Goal: Find specific page/section: Find specific page/section

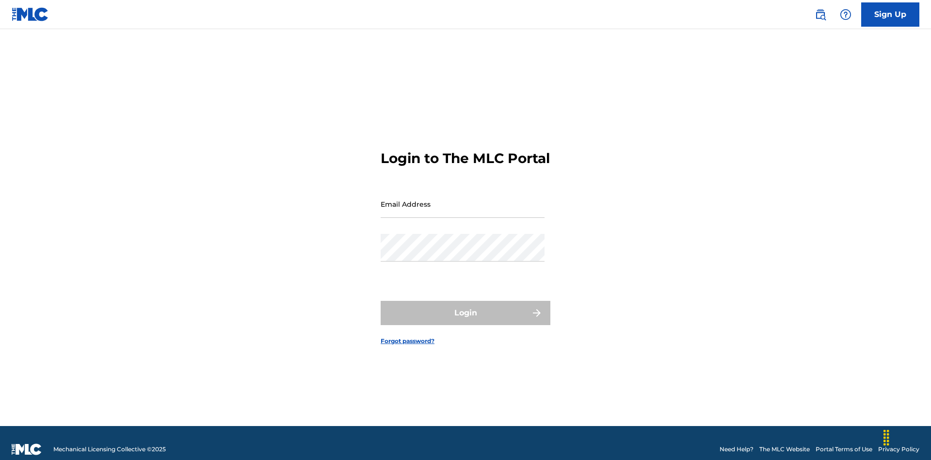
scroll to position [13, 0]
click at [463, 199] on input "Email Address" at bounding box center [463, 204] width 164 height 28
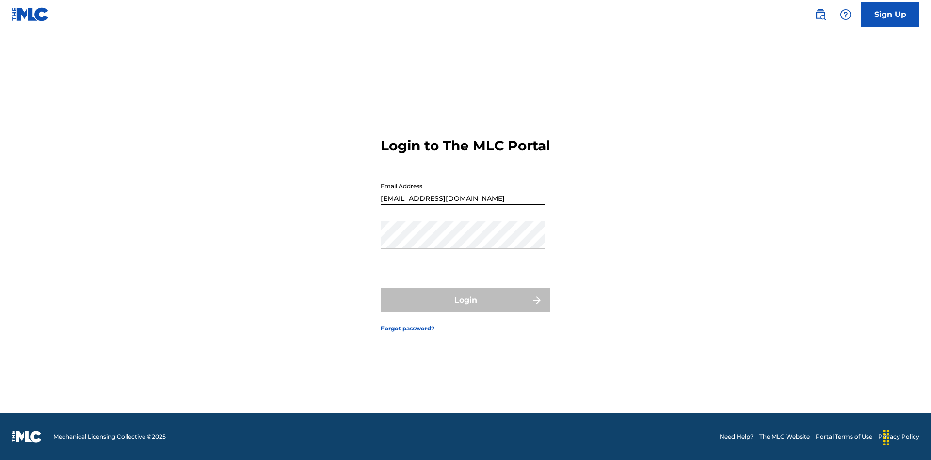
scroll to position [0, 31]
type input "240b4aa9-f93a-4811-b82d-48bb69760ffa@mailslurp.com"
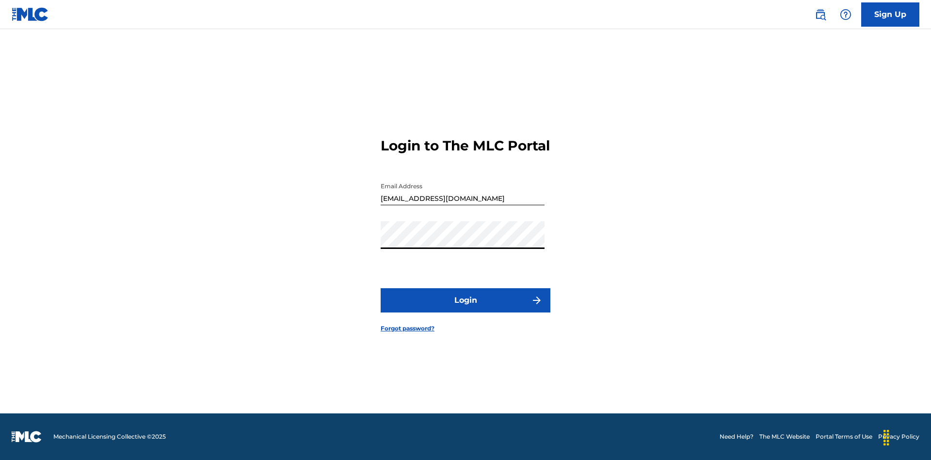
click at [466, 309] on button "Login" at bounding box center [466, 300] width 170 height 24
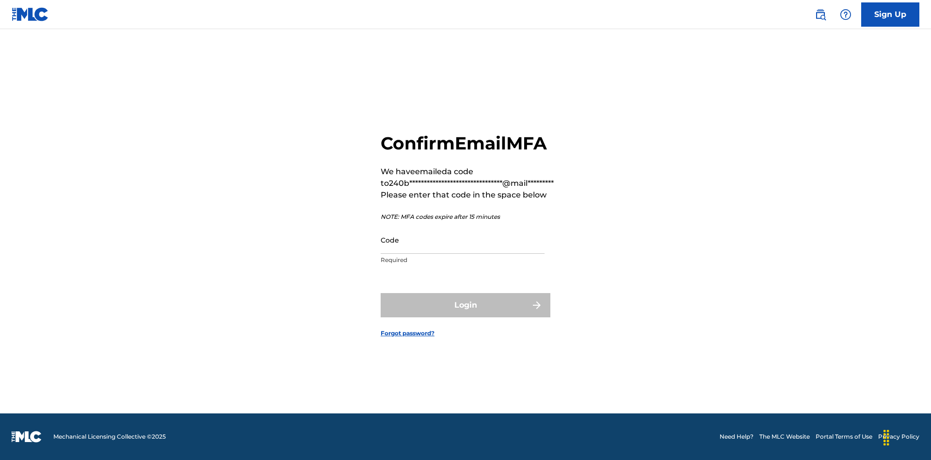
click at [463, 240] on input "Code" at bounding box center [463, 240] width 164 height 28
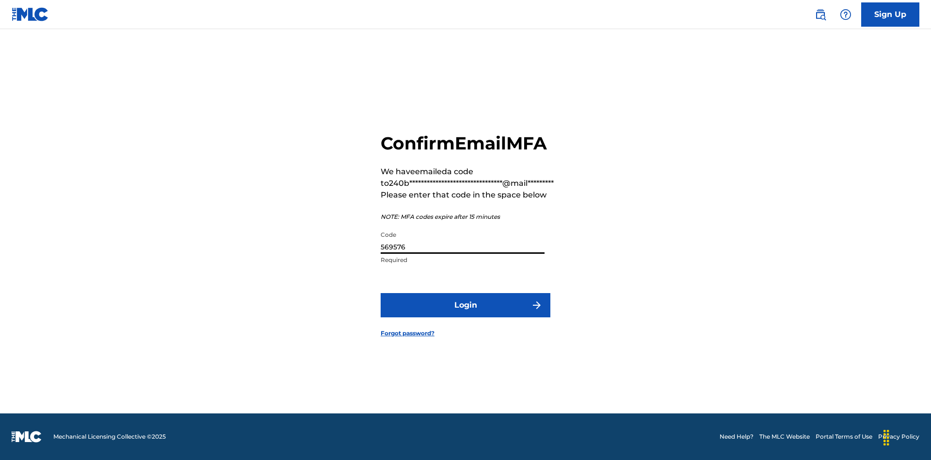
type input "569576"
click at [466, 305] on button "Login" at bounding box center [466, 305] width 170 height 24
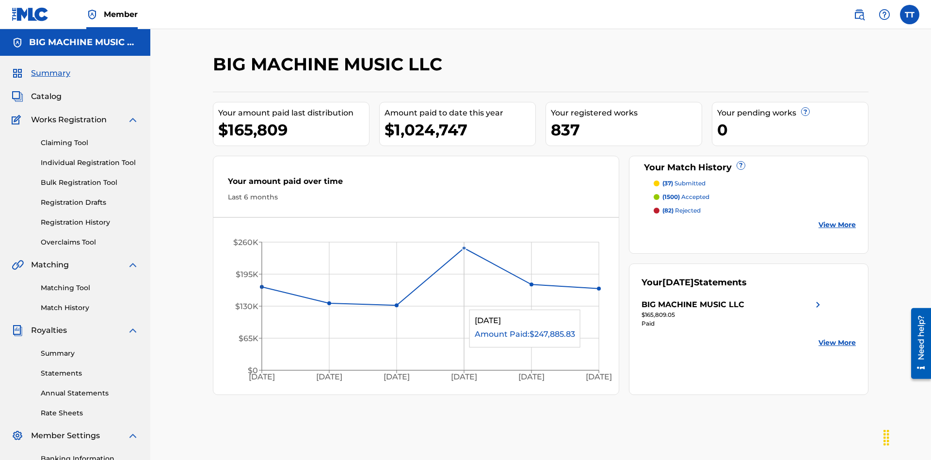
click at [46, 91] on span "Catalog" at bounding box center [46, 97] width 31 height 12
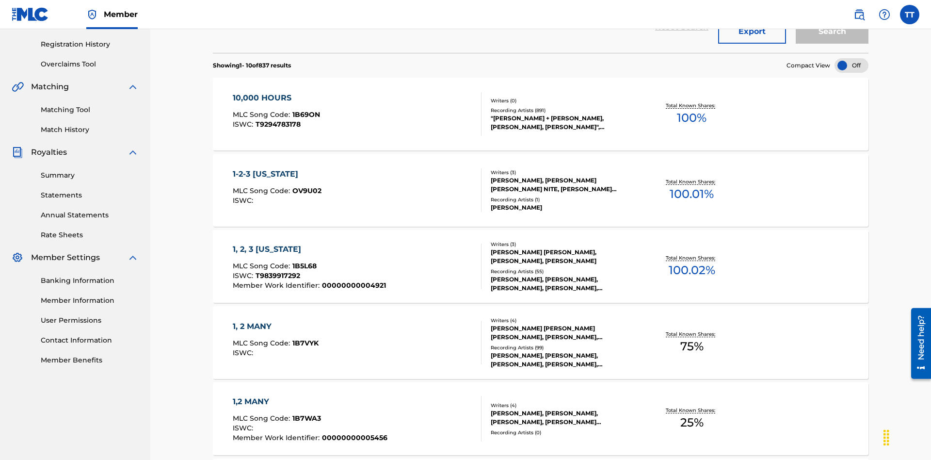
click at [752, 44] on button "Export" at bounding box center [753, 31] width 68 height 24
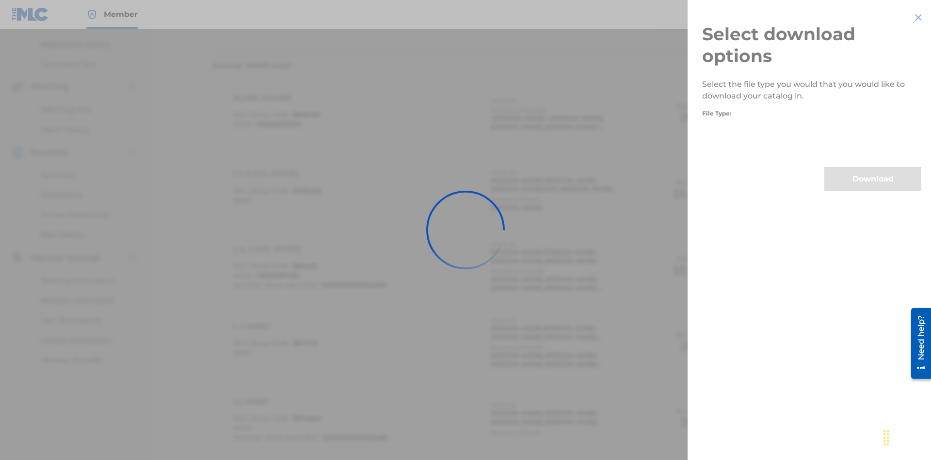
scroll to position [139, 0]
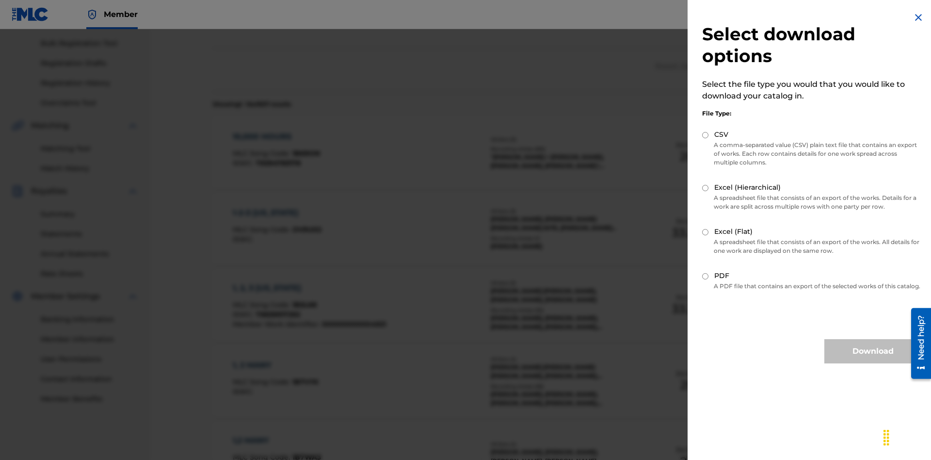
click at [706, 135] on input "CSV" at bounding box center [705, 135] width 6 height 6
radio input "true"
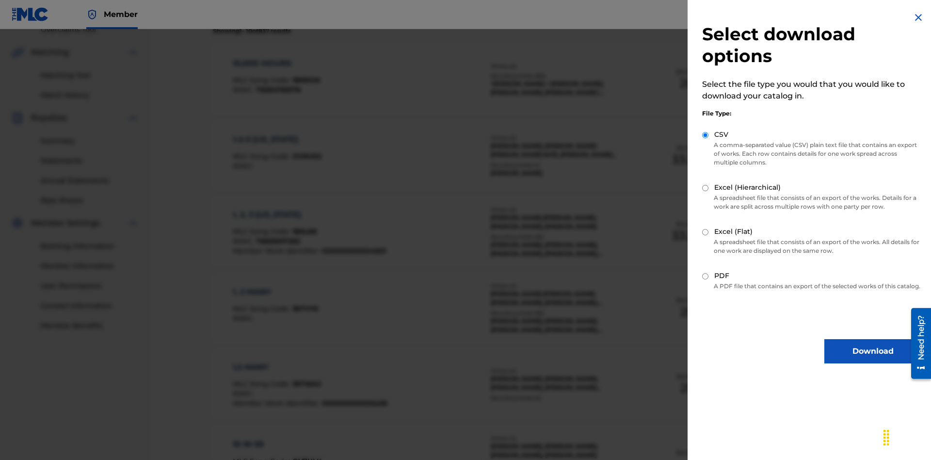
click at [873, 360] on button "Download" at bounding box center [873, 351] width 97 height 24
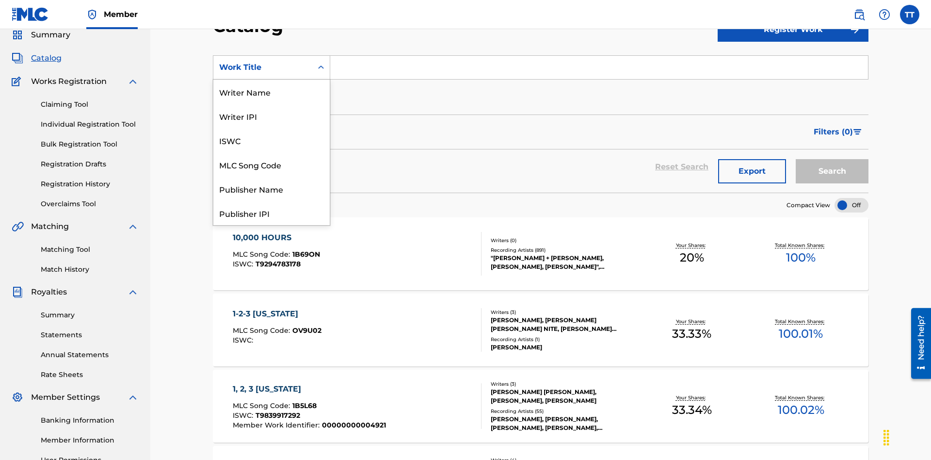
scroll to position [146, 0]
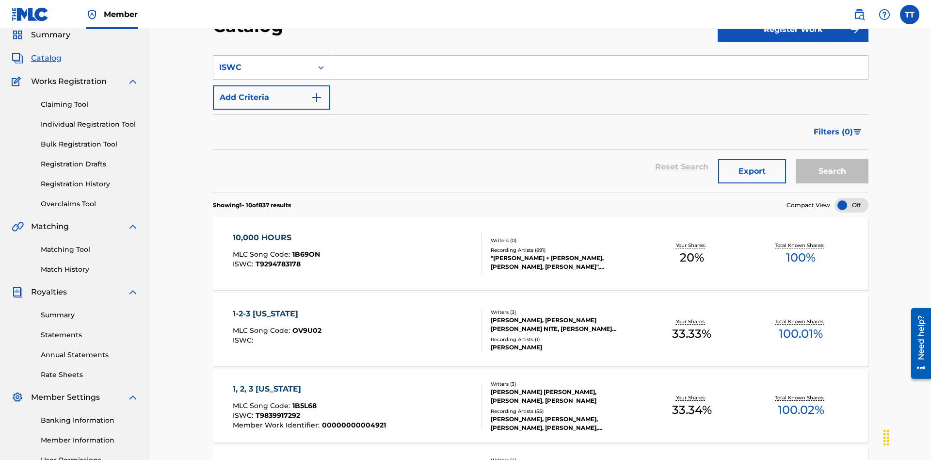
scroll to position [0, 0]
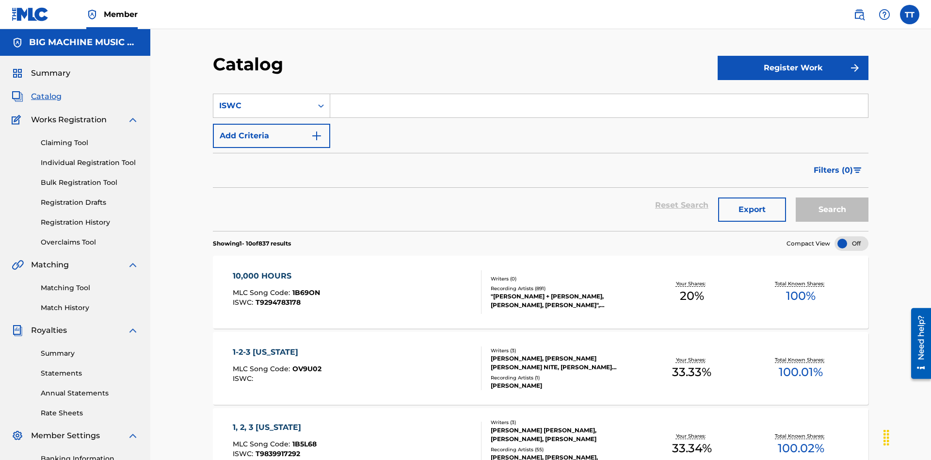
click at [599, 94] on input "Search Form" at bounding box center [599, 105] width 538 height 23
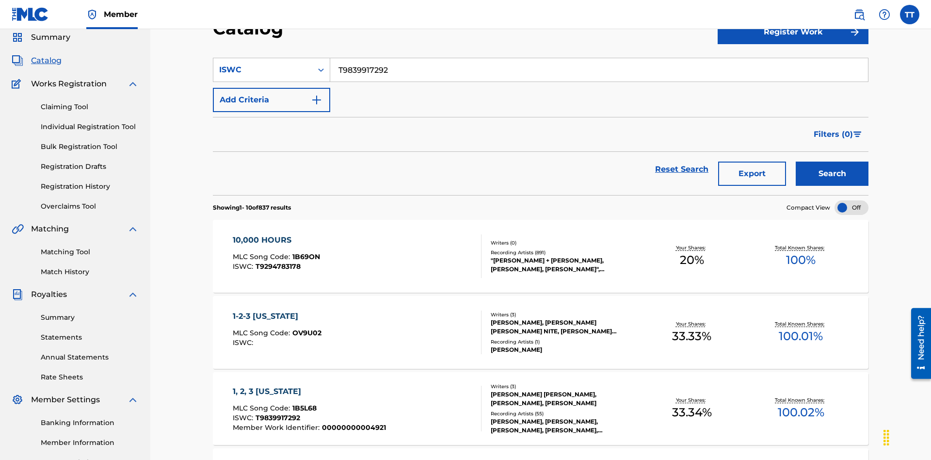
type input "T9839917292"
click at [272, 88] on button "Add Criteria" at bounding box center [271, 100] width 117 height 24
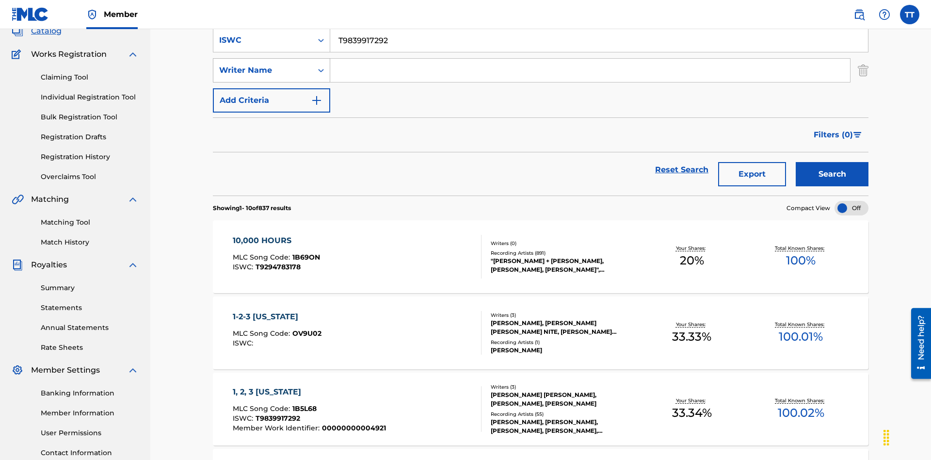
click at [263, 67] on div "Writer Name" at bounding box center [262, 71] width 87 height 12
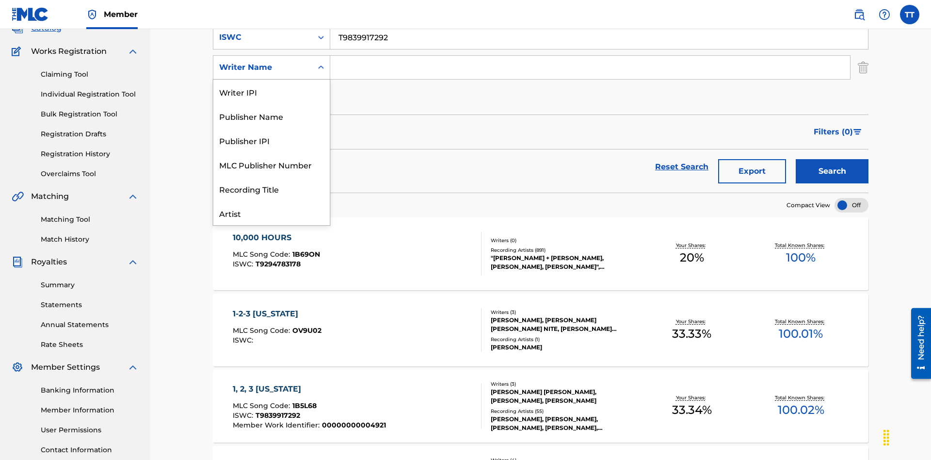
scroll to position [49, 0]
click at [272, 80] on div "Publisher Name" at bounding box center [271, 67] width 116 height 24
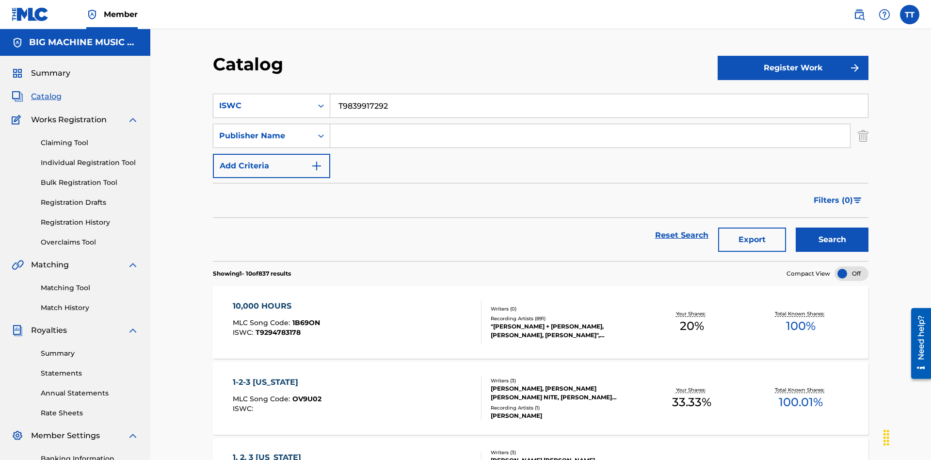
click at [590, 124] on input "Search Form" at bounding box center [590, 135] width 520 height 23
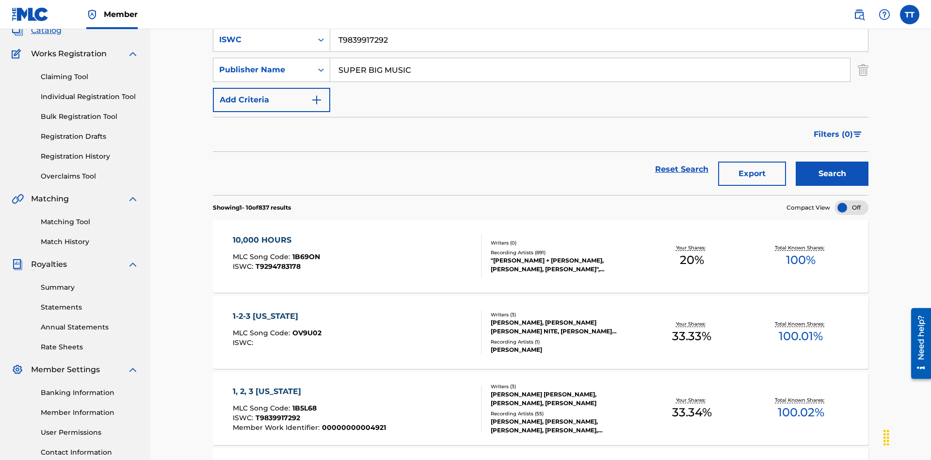
type input "SUPER BIG MUSIC"
click at [272, 88] on button "Add Criteria" at bounding box center [271, 100] width 117 height 24
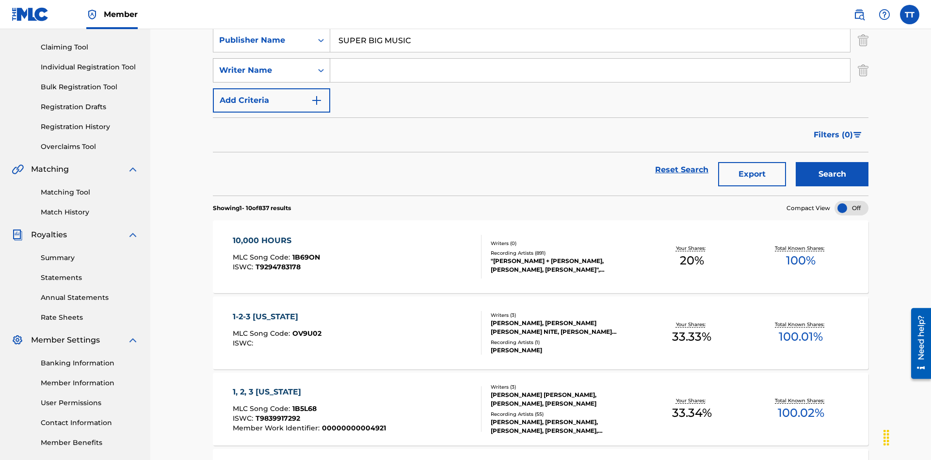
click at [263, 67] on div "Writer Name" at bounding box center [262, 71] width 87 height 12
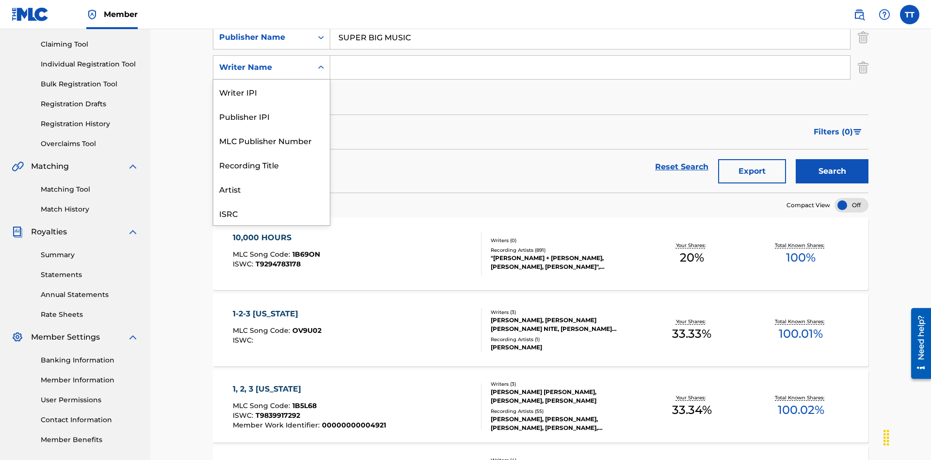
scroll to position [24, 0]
click at [272, 116] on div "MLC Publisher Number" at bounding box center [271, 116] width 116 height 24
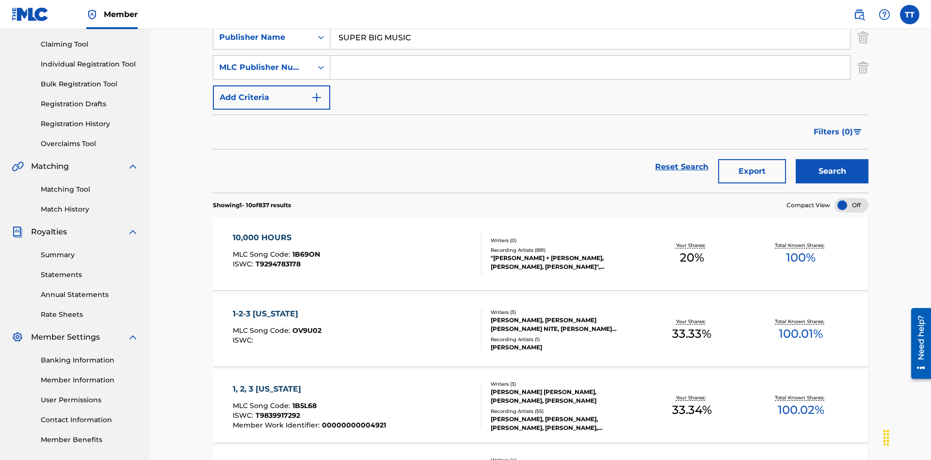
click at [590, 70] on input "Search Form" at bounding box center [590, 67] width 520 height 23
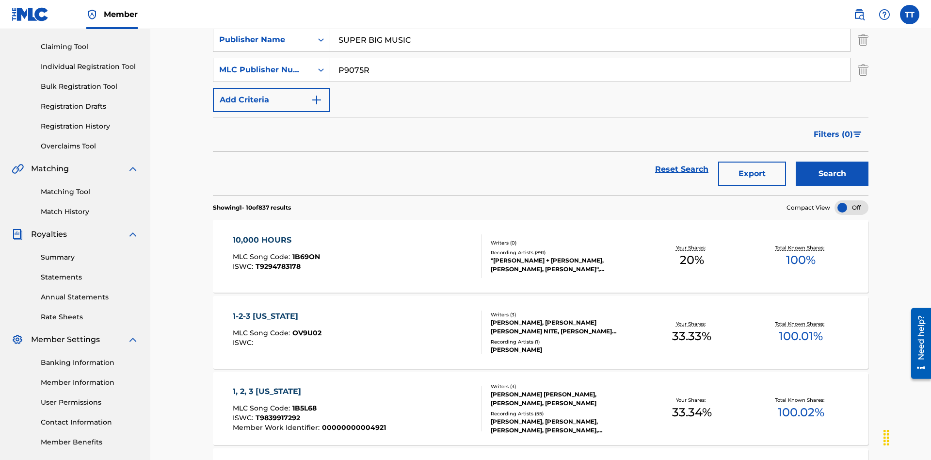
type input "P9075R"
click at [272, 88] on button "Add Criteria" at bounding box center [271, 100] width 117 height 24
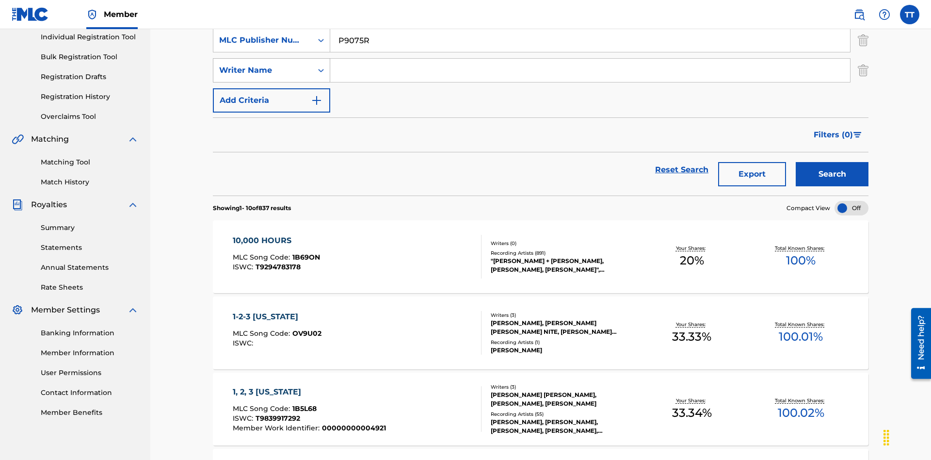
click at [263, 67] on div "Writer Name" at bounding box center [262, 71] width 87 height 12
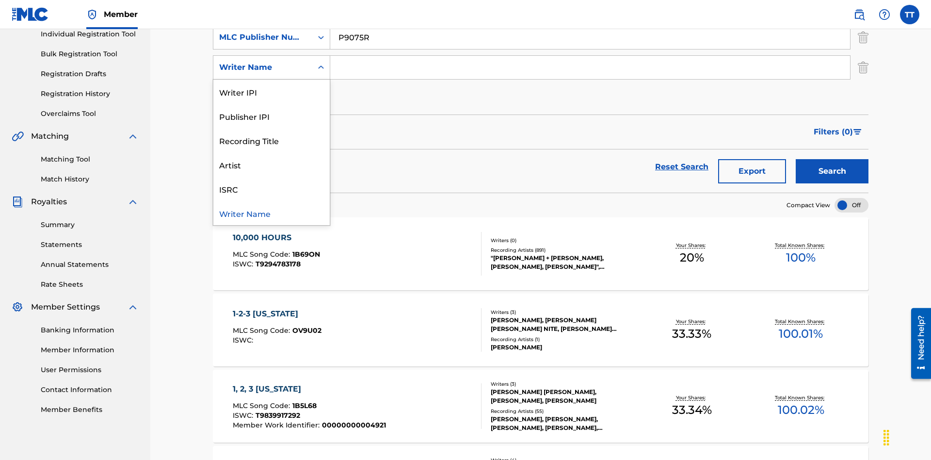
click at [272, 213] on div "Writer Name" at bounding box center [271, 213] width 116 height 24
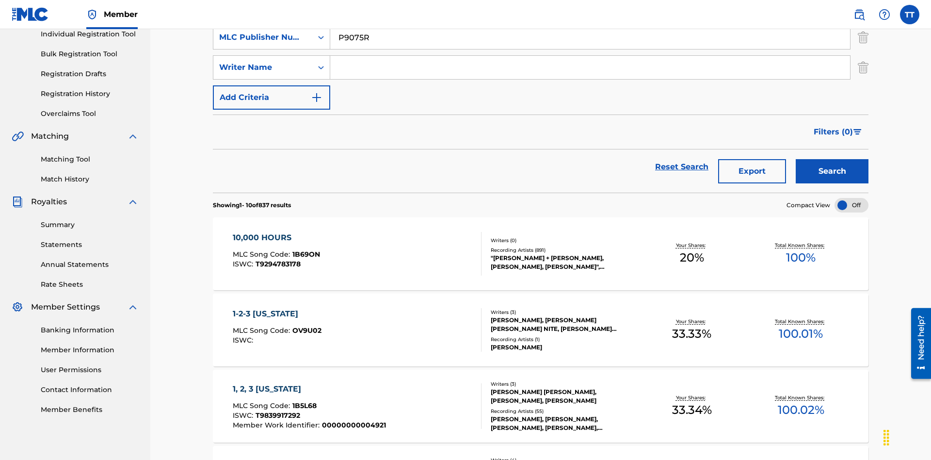
click at [590, 70] on input "Search Form" at bounding box center [590, 67] width 520 height 23
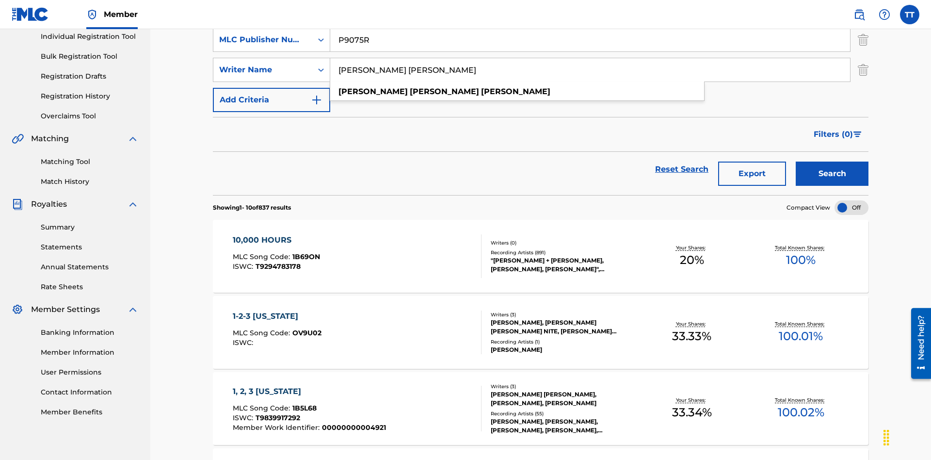
type input "JUSTIN ALLEN EBACH"
click at [272, 88] on button "Add Criteria" at bounding box center [271, 100] width 117 height 24
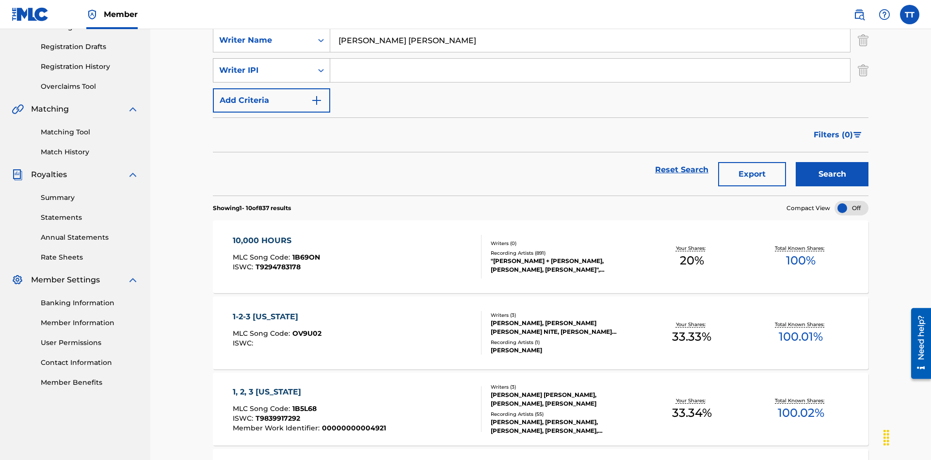
click at [263, 67] on div "Writer IPI" at bounding box center [262, 71] width 87 height 12
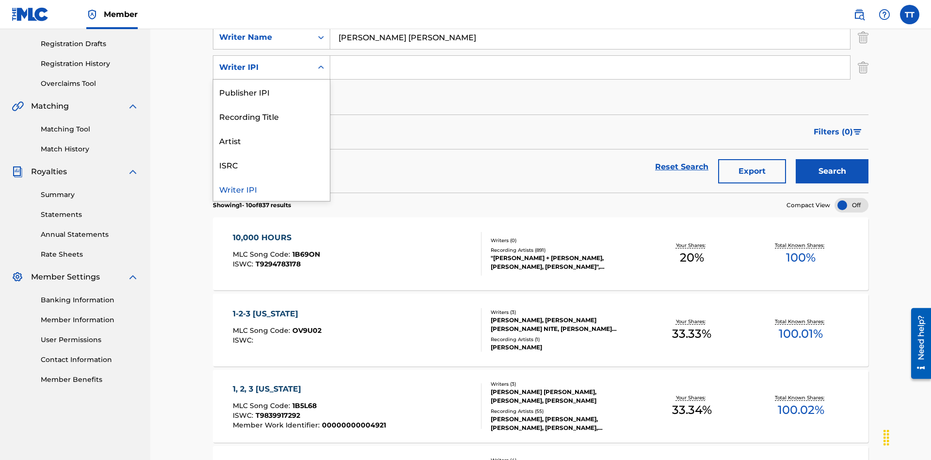
click at [272, 189] on div "Writer IPI" at bounding box center [271, 189] width 116 height 24
click at [590, 70] on input "Search Form" at bounding box center [590, 67] width 520 height 23
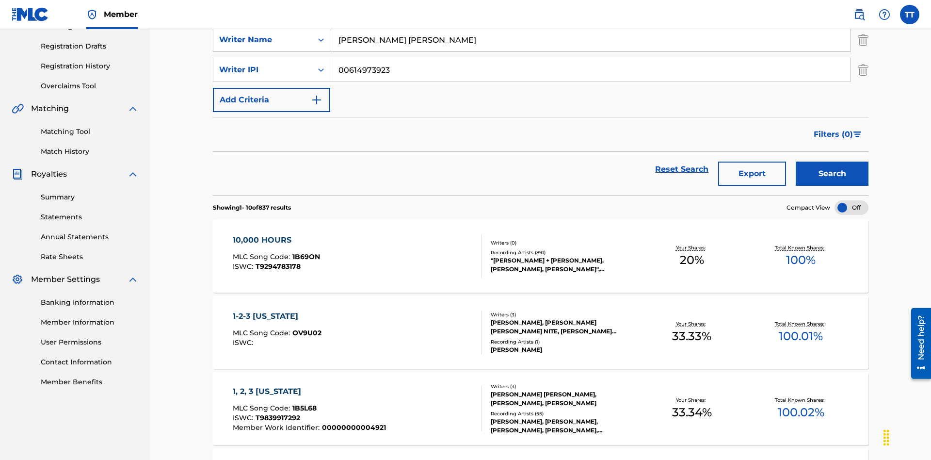
type input "00614973923"
click at [272, 88] on button "Add Criteria" at bounding box center [271, 100] width 117 height 24
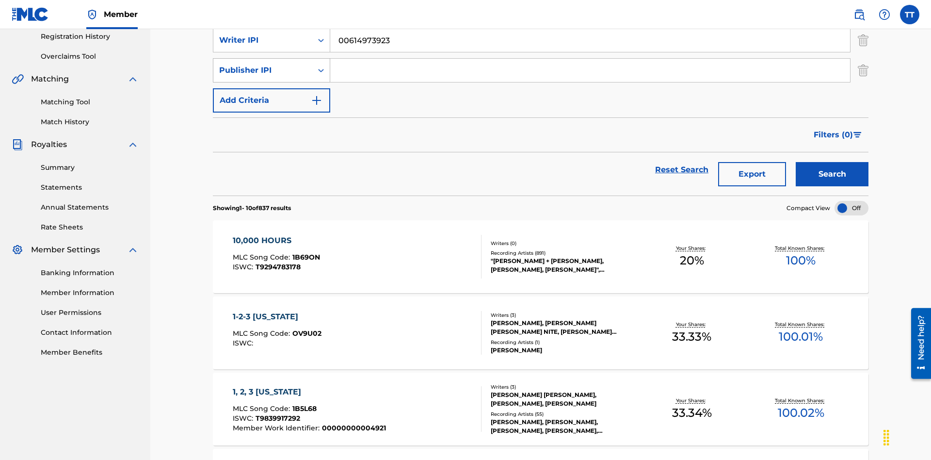
click at [263, 67] on div "Publisher IPI" at bounding box center [262, 71] width 87 height 12
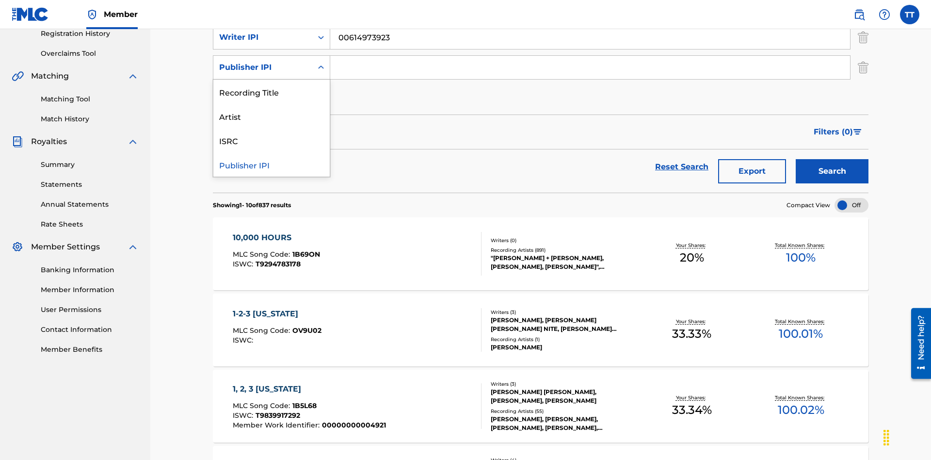
click at [272, 164] on div "Publisher IPI" at bounding box center [271, 164] width 116 height 24
click at [590, 70] on input "Search Form" at bounding box center [590, 67] width 520 height 23
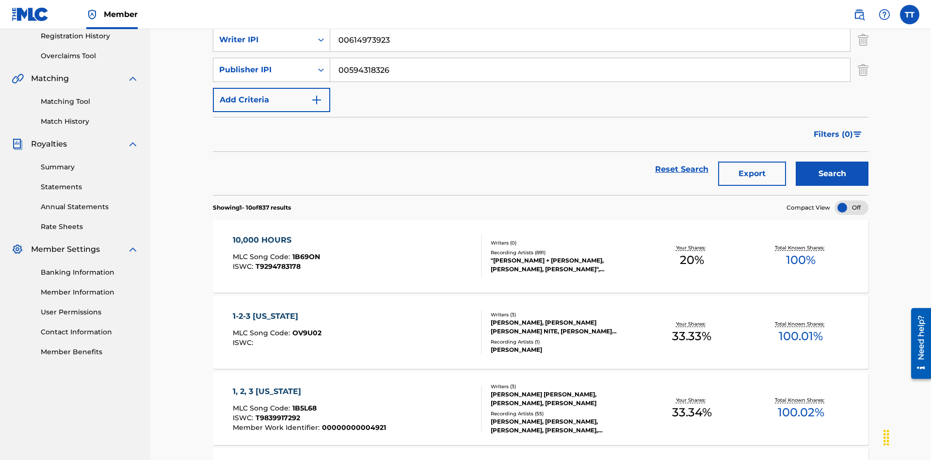
type input "00594318326"
click at [272, 88] on button "Add Criteria" at bounding box center [271, 100] width 117 height 24
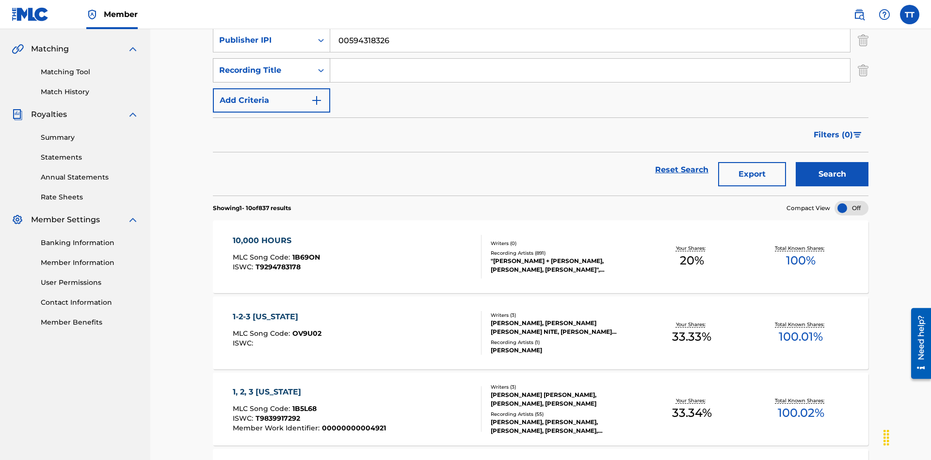
click at [263, 67] on div "Recording Title" at bounding box center [262, 71] width 87 height 12
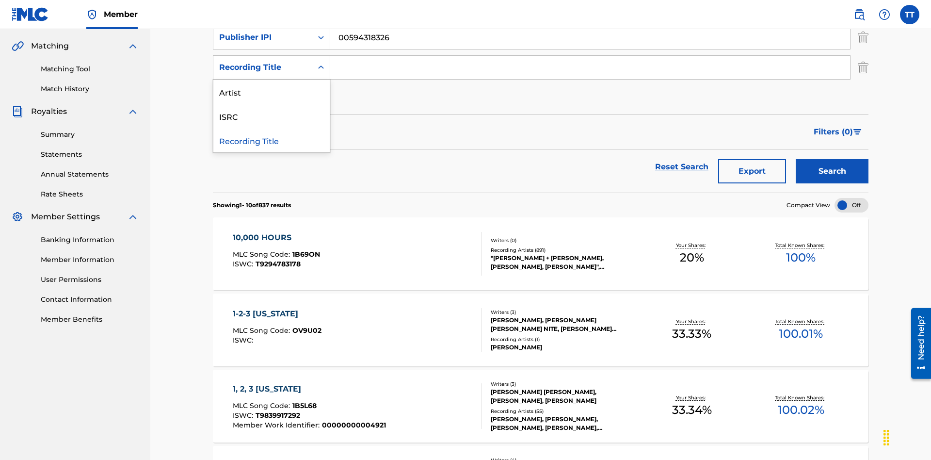
click at [272, 92] on div "Artist" at bounding box center [271, 92] width 116 height 24
click at [590, 70] on input "Search Form" at bounding box center [590, 67] width 520 height 23
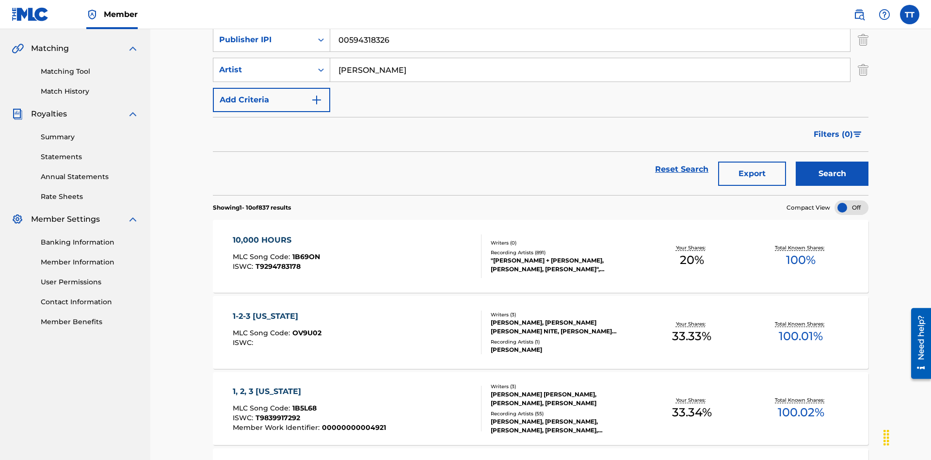
type input "BRETT YOUNG"
click at [833, 162] on button "Search" at bounding box center [832, 174] width 73 height 24
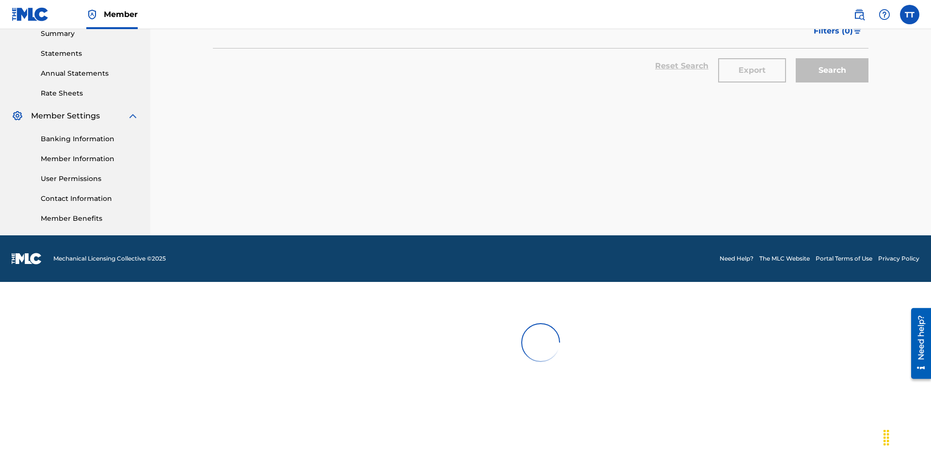
scroll to position [142, 0]
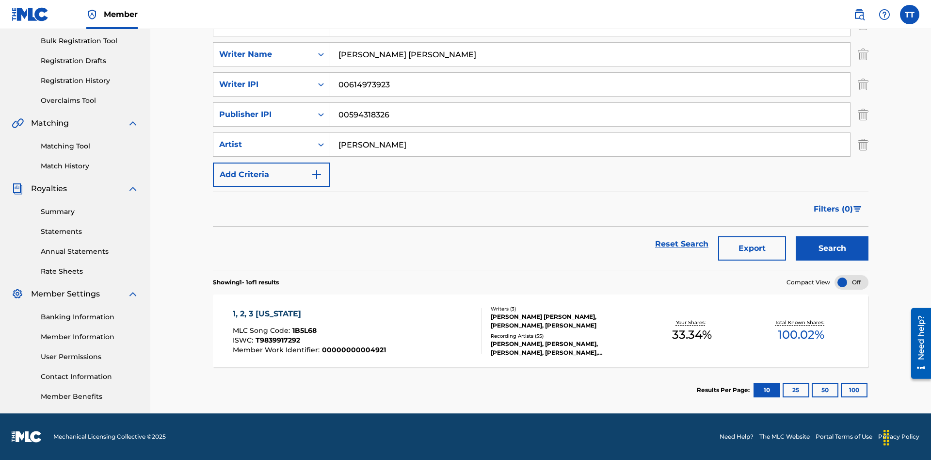
click at [841, 390] on button "100" at bounding box center [854, 390] width 27 height 15
click at [303, 330] on span "1B5L68" at bounding box center [305, 330] width 24 height 9
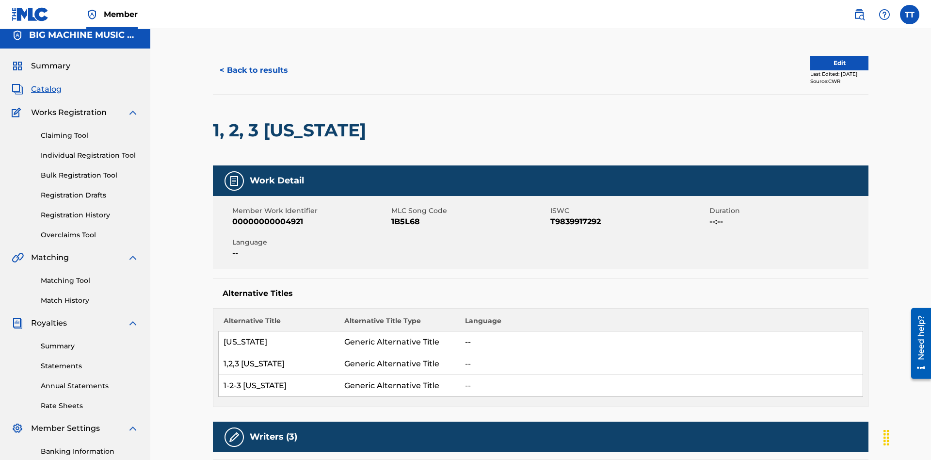
click at [253, 70] on button "< Back to results" at bounding box center [254, 70] width 82 height 24
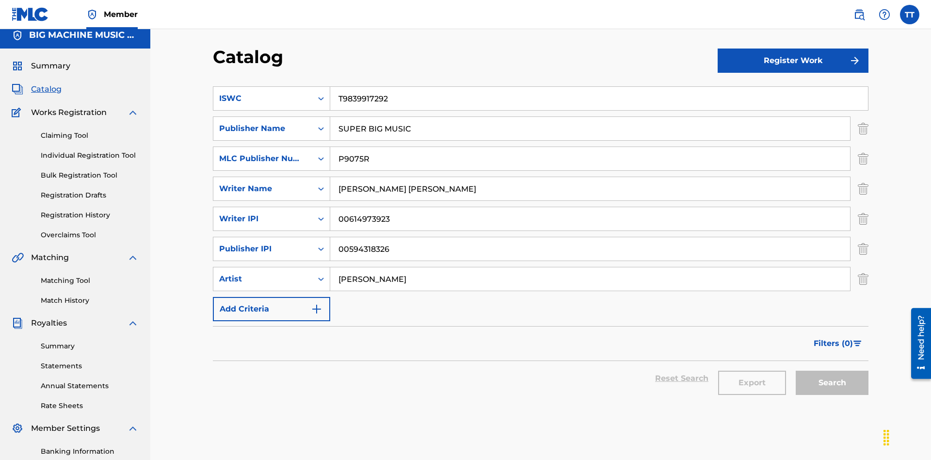
scroll to position [142, 0]
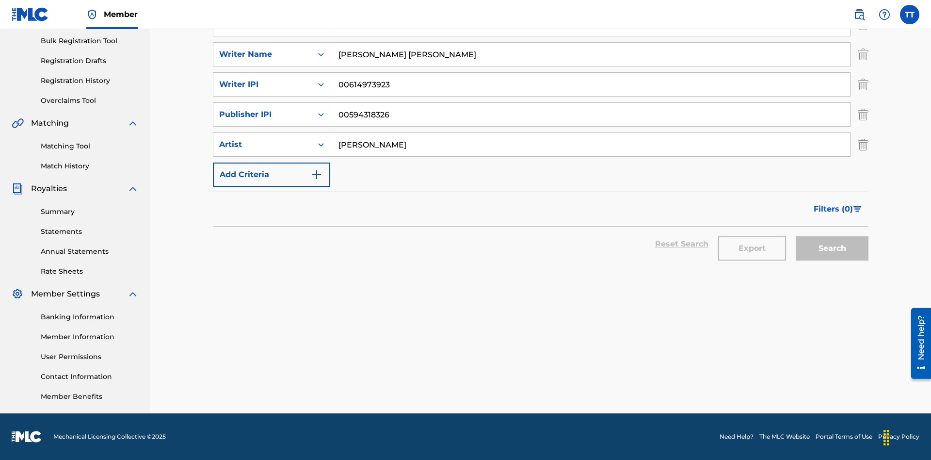
click at [752, 248] on button "Export" at bounding box center [753, 248] width 68 height 24
